Goal: Task Accomplishment & Management: Manage account settings

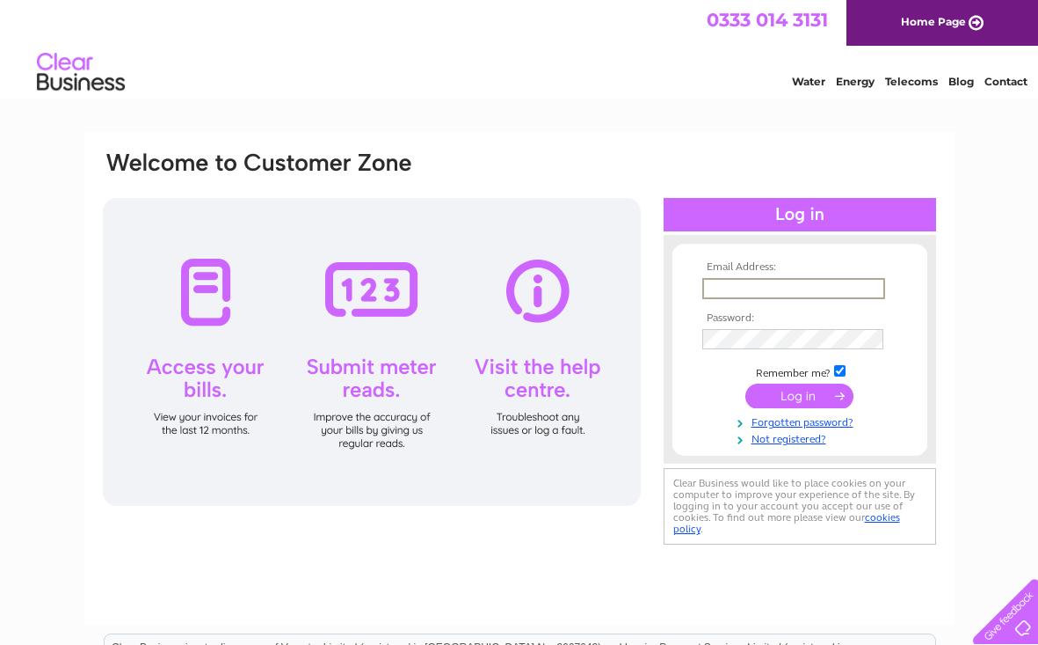
type input "[EMAIL_ADDRESS][DOMAIN_NAME]"
click at [799, 394] on input "submit" at bounding box center [800, 395] width 108 height 25
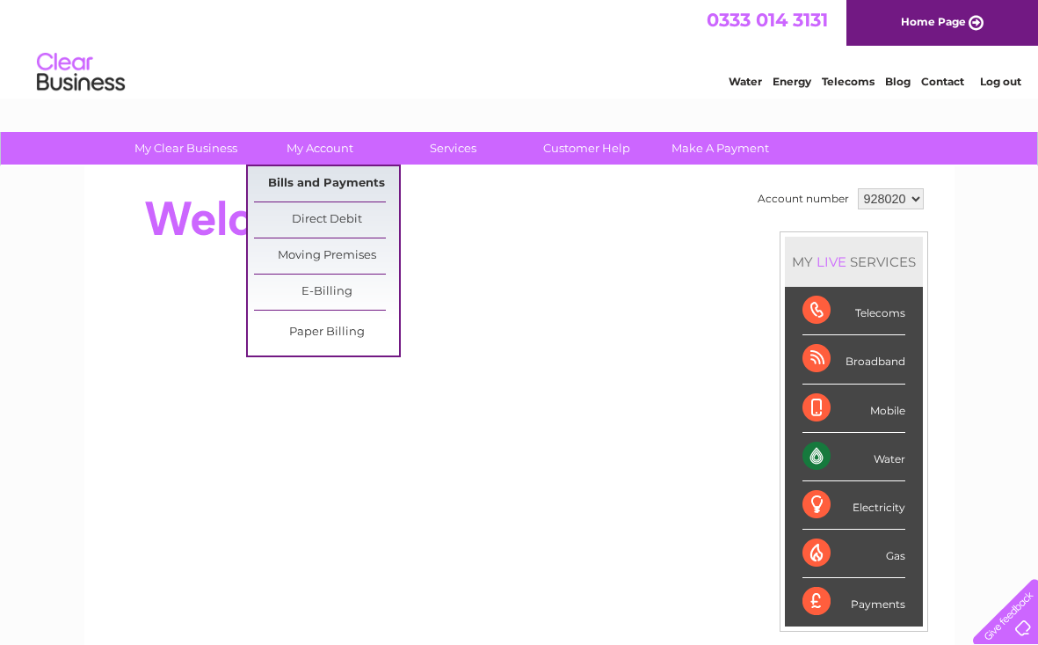
click at [316, 183] on link "Bills and Payments" at bounding box center [326, 183] width 145 height 35
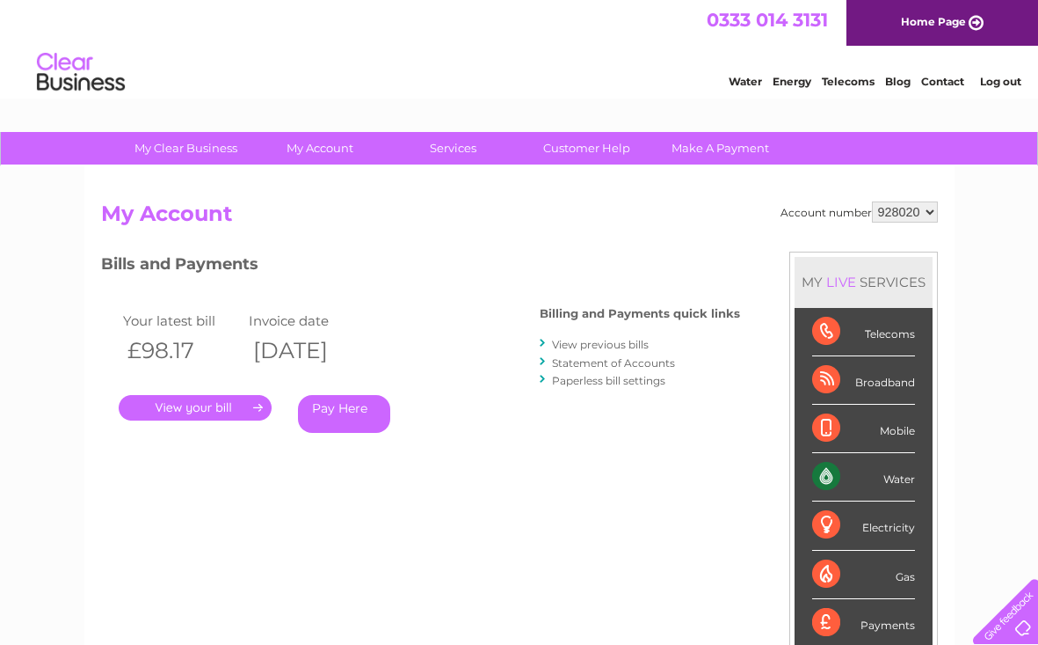
click at [176, 409] on link "." at bounding box center [195, 408] width 153 height 26
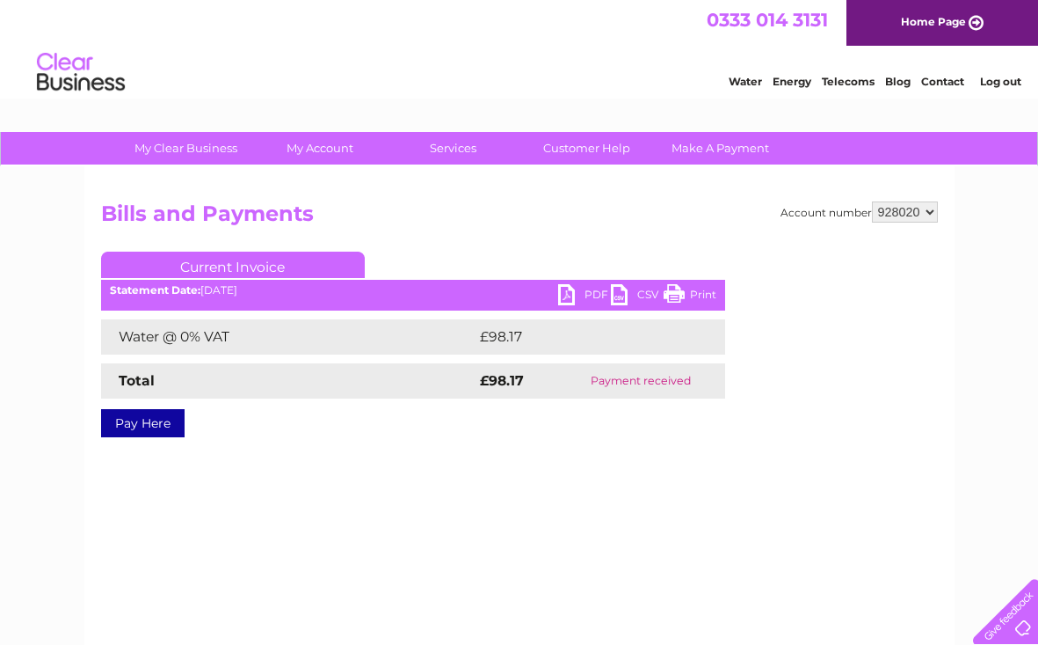
click at [569, 295] on link "PDF" at bounding box center [584, 297] width 53 height 26
click at [1005, 83] on link "Log out" at bounding box center [1000, 81] width 41 height 13
